Goal: Information Seeking & Learning: Learn about a topic

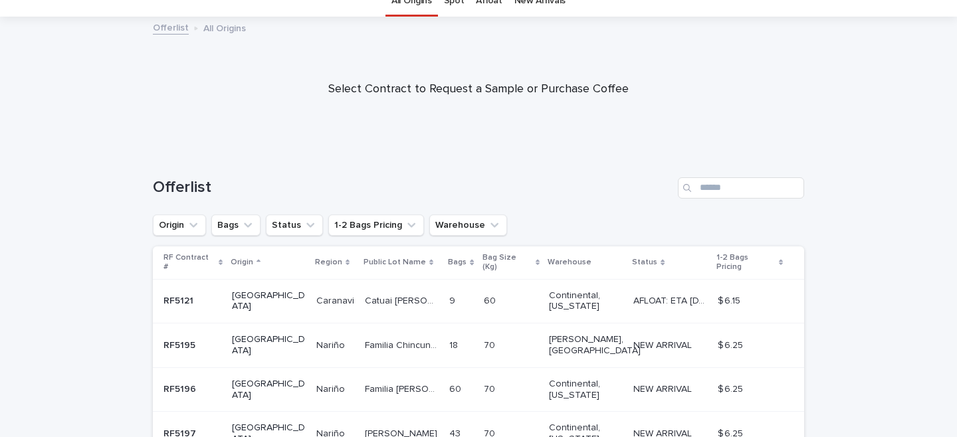
scroll to position [59, 0]
paste input "******"
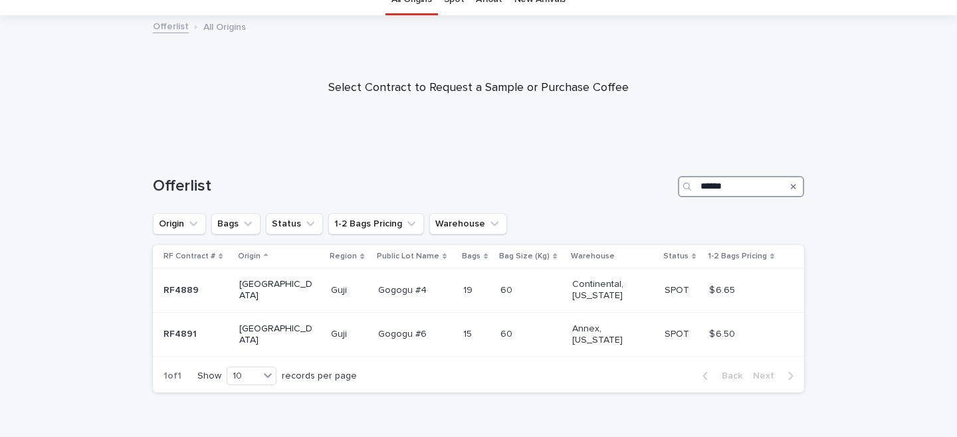
scroll to position [80, 0]
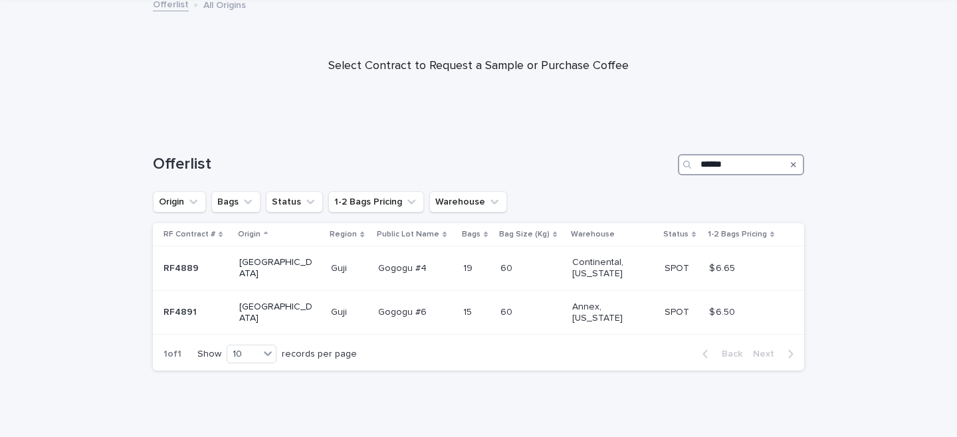
type input "******"
click at [794, 166] on icon "Search" at bounding box center [793, 164] width 5 height 5
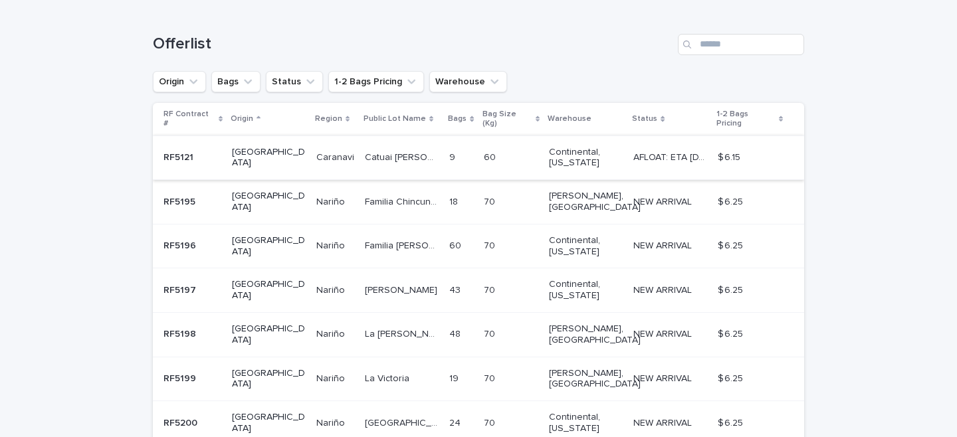
scroll to position [203, 0]
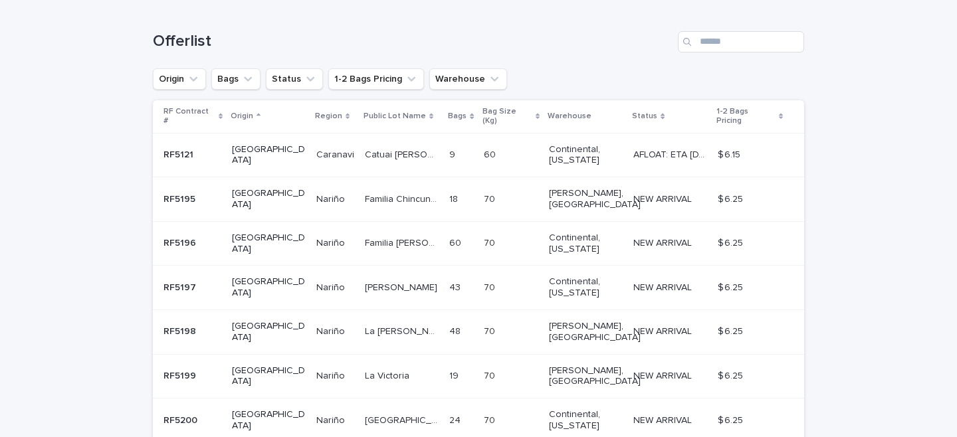
click at [650, 150] on p "AFLOAT: ETA [DATE]" at bounding box center [672, 154] width 76 height 14
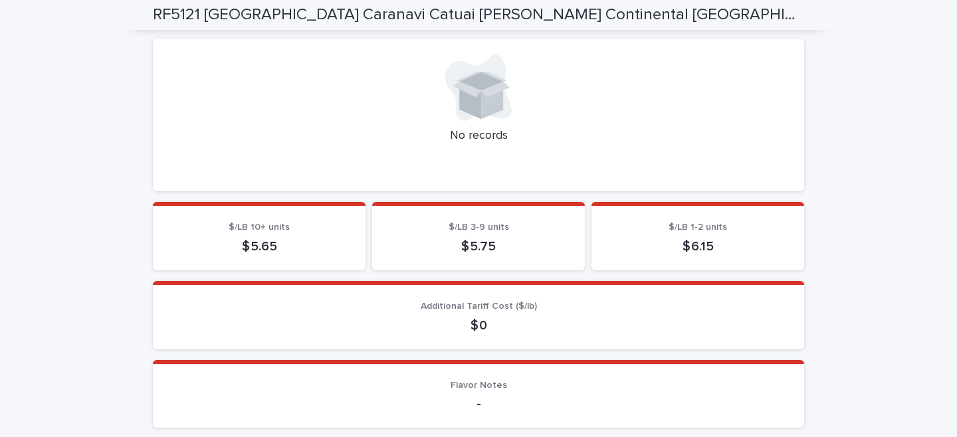
scroll to position [360, 0]
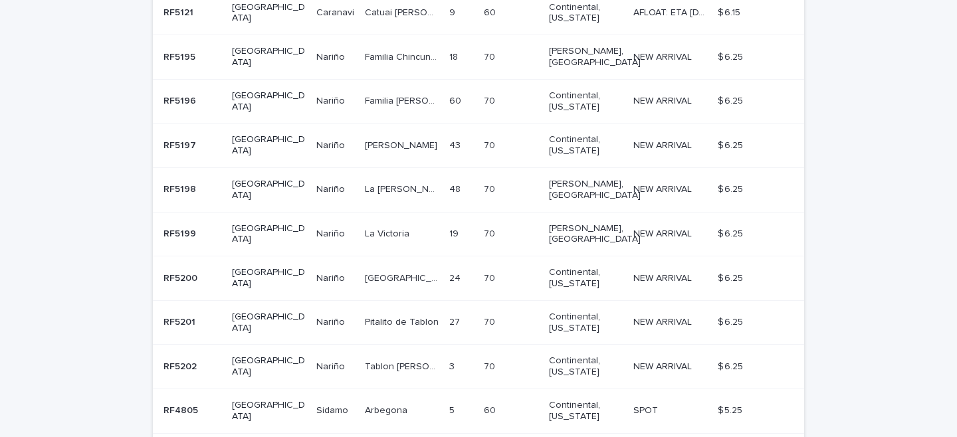
scroll to position [346, 0]
click at [377, 400] on div "[PERSON_NAME]" at bounding box center [402, 411] width 74 height 22
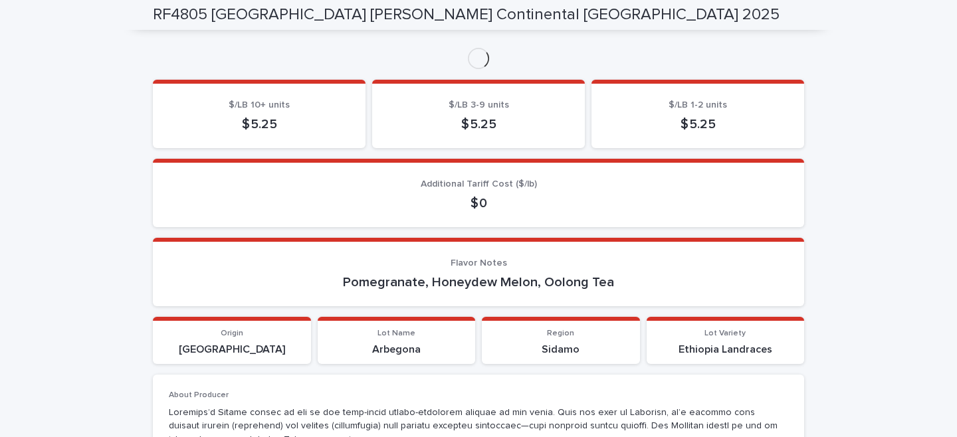
scroll to position [387, 0]
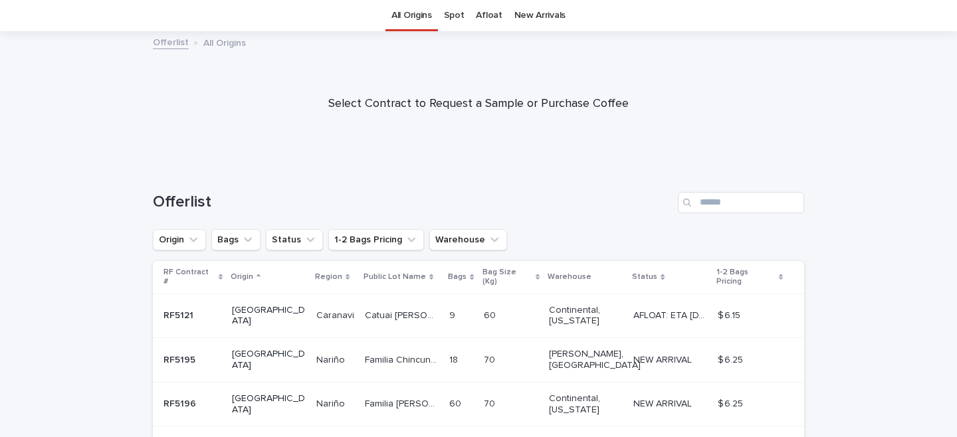
scroll to position [412, 0]
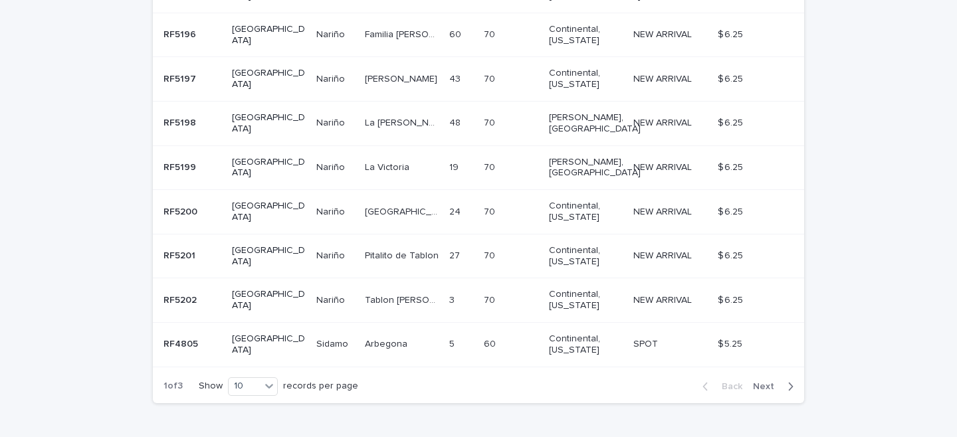
click at [763, 382] on span "Next" at bounding box center [767, 386] width 29 height 9
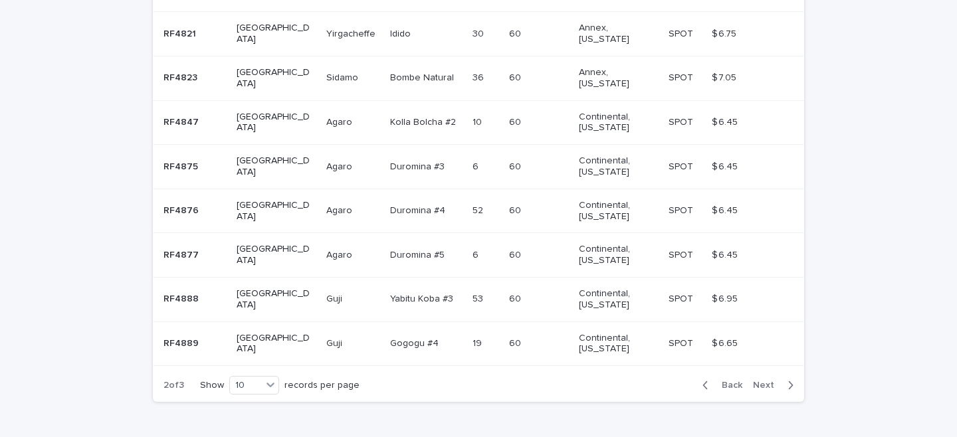
scroll to position [406, 0]
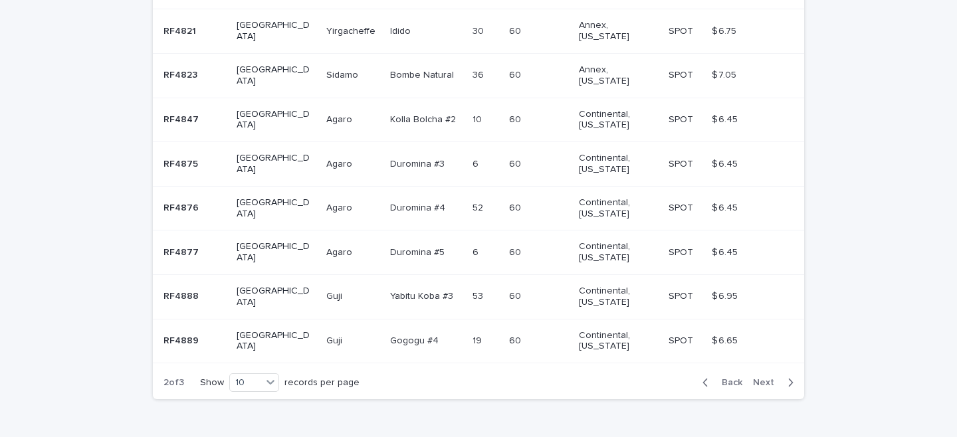
click at [769, 366] on div "Back Next" at bounding box center [748, 382] width 112 height 33
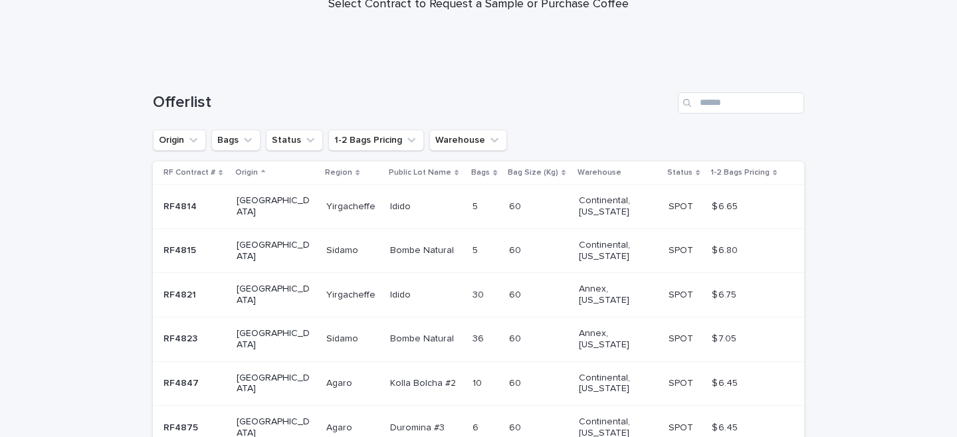
scroll to position [88, 0]
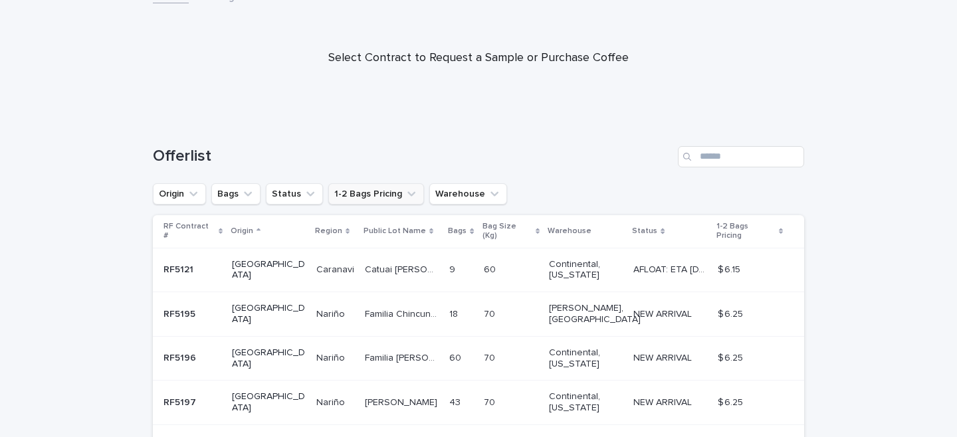
click at [394, 199] on button "1-2 Bags Pricing" at bounding box center [376, 193] width 96 height 21
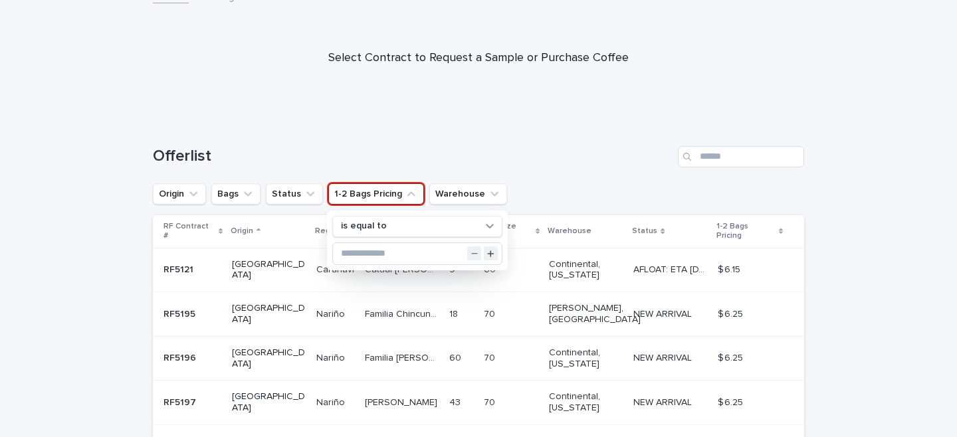
click at [427, 164] on h1 "Offerlist" at bounding box center [413, 156] width 520 height 19
